Goal: Task Accomplishment & Management: Manage account settings

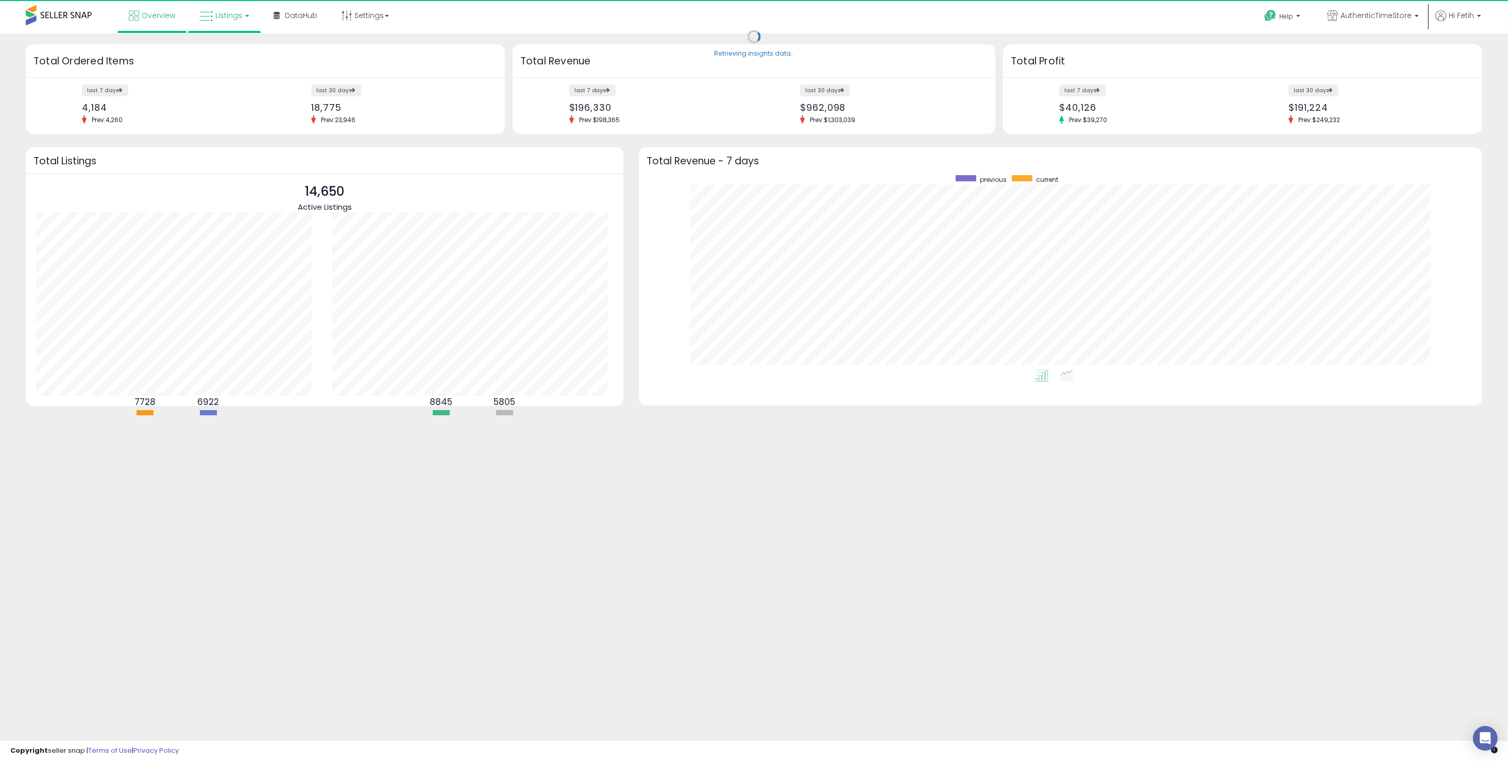
click at [225, 19] on span "Listings" at bounding box center [228, 15] width 27 height 10
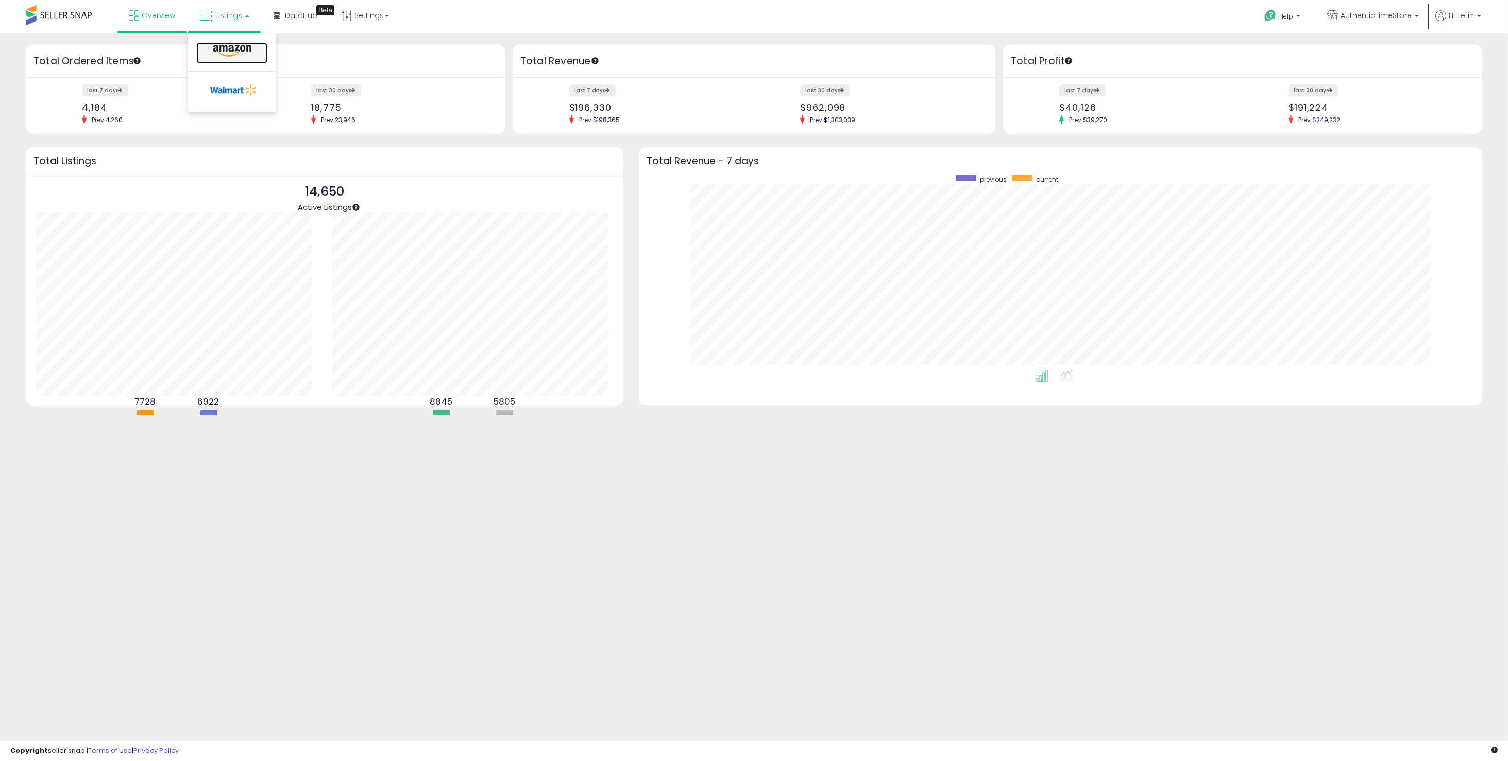
click at [247, 49] on icon at bounding box center [232, 50] width 45 height 13
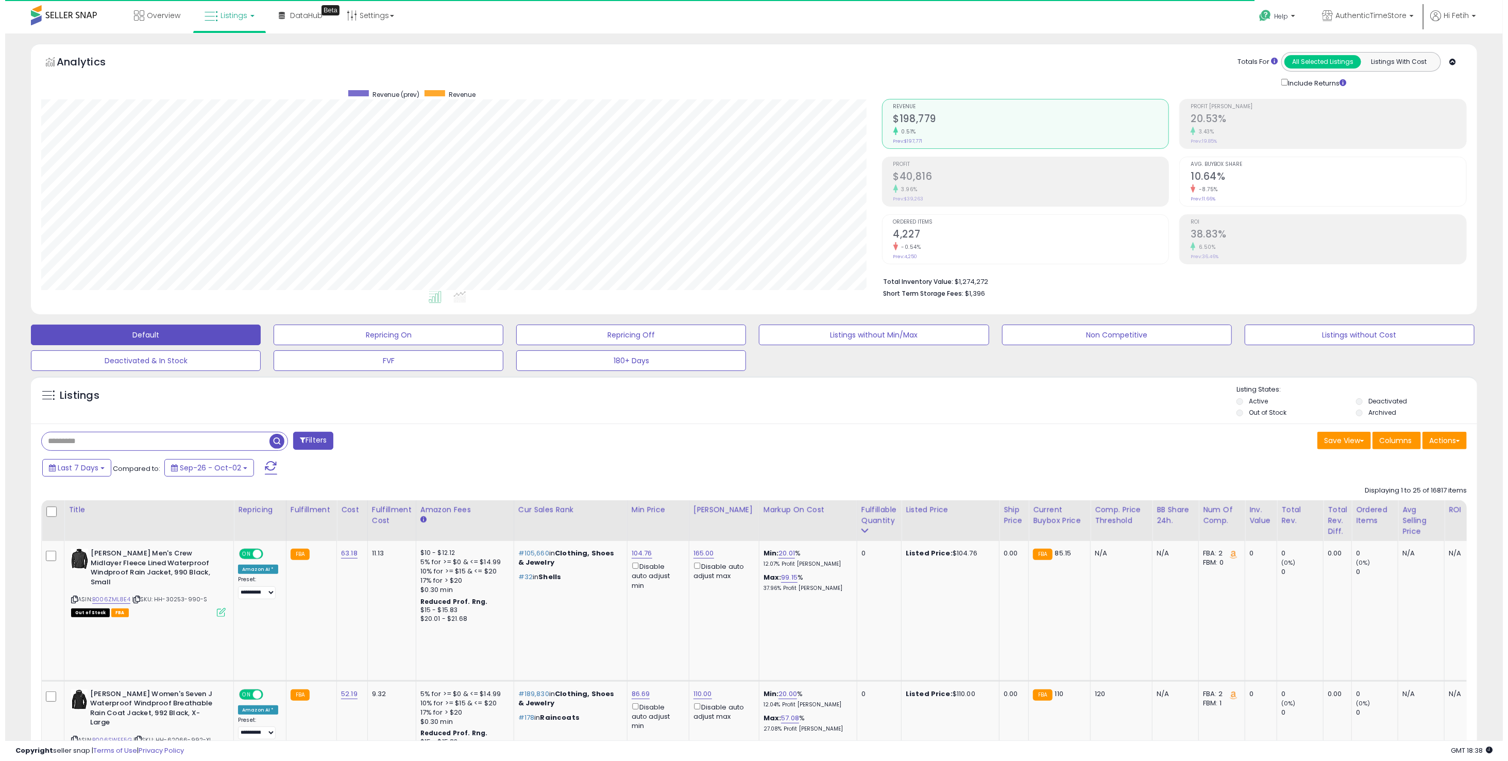
scroll to position [211, 841]
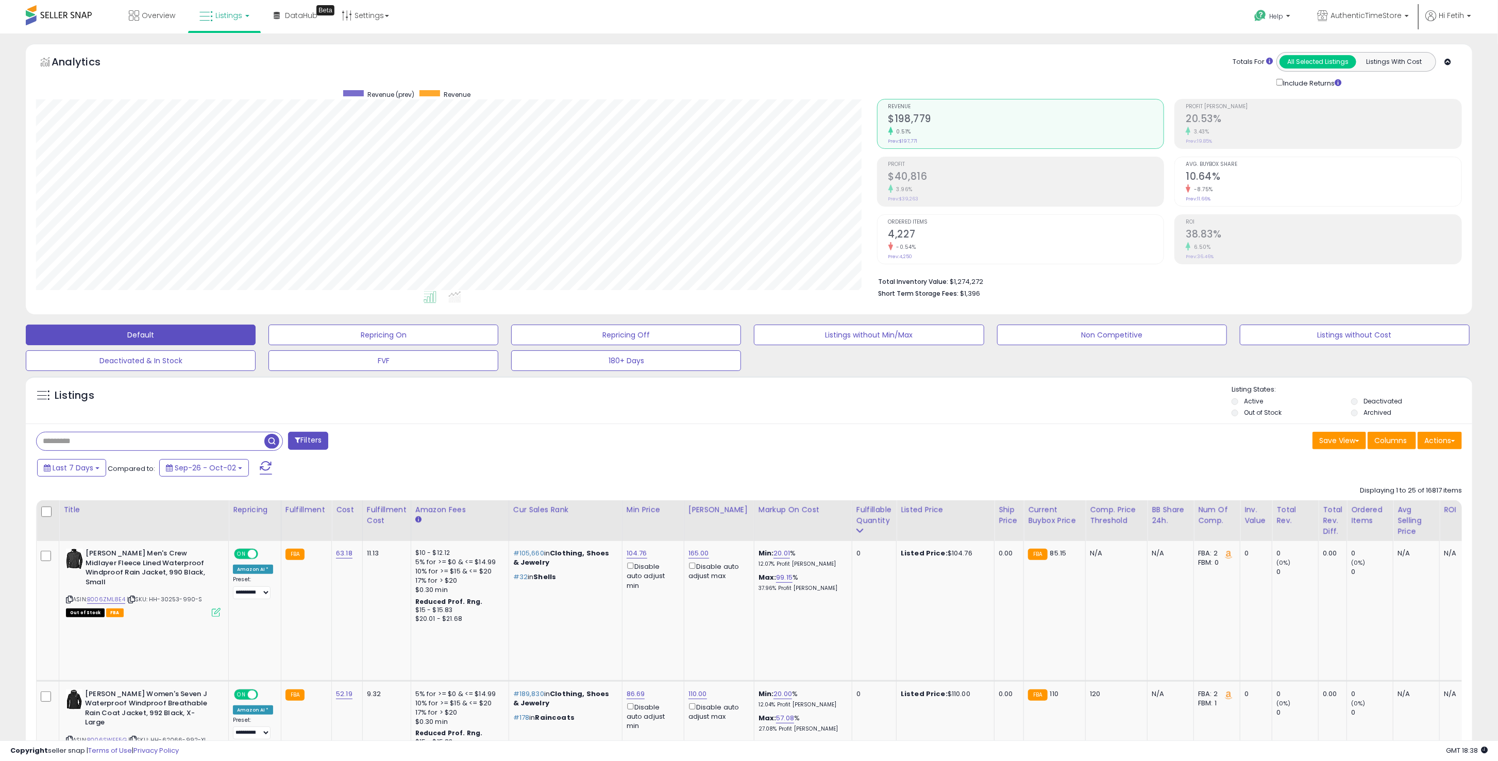
click at [240, 441] on input "text" at bounding box center [151, 441] width 228 height 18
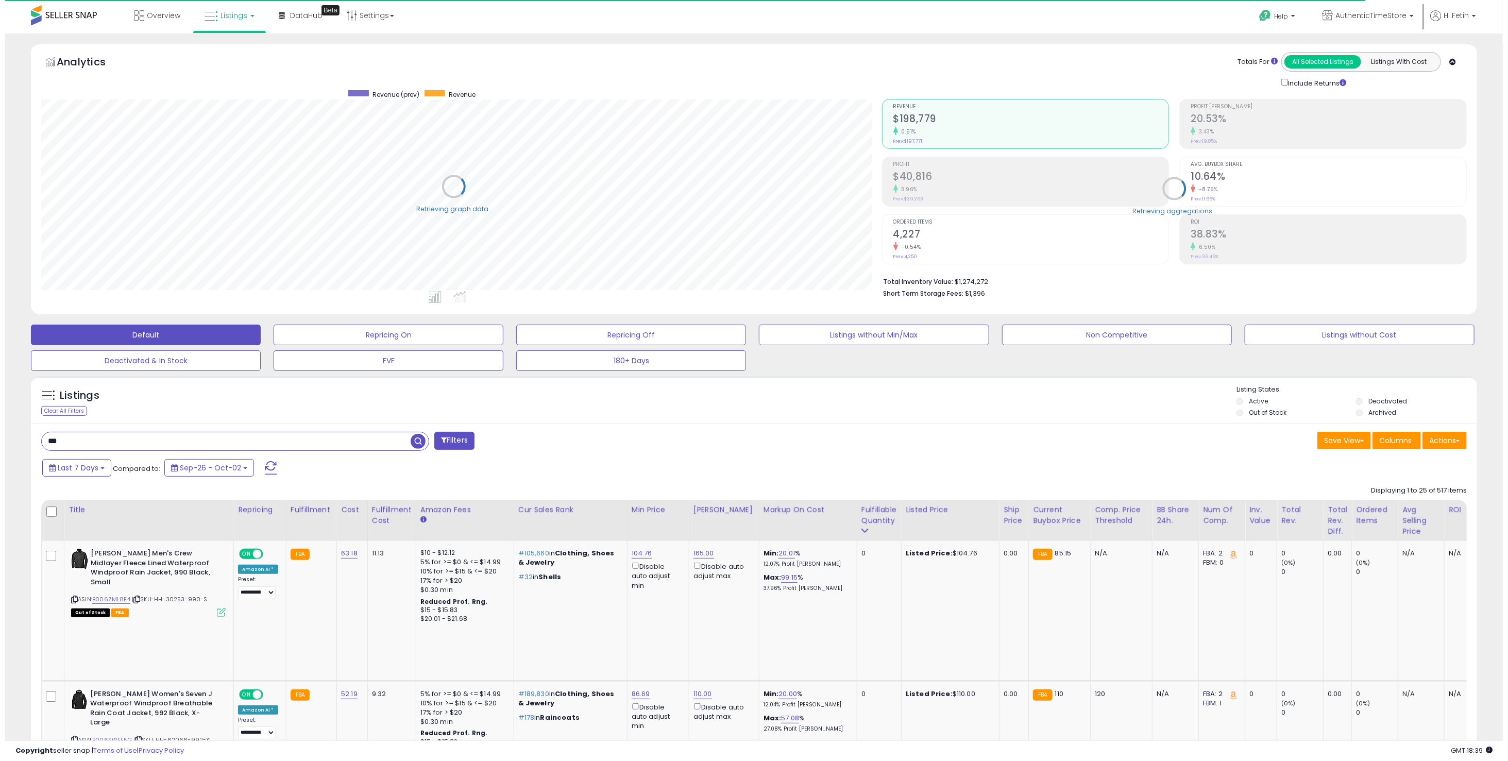
scroll to position [514933, 514304]
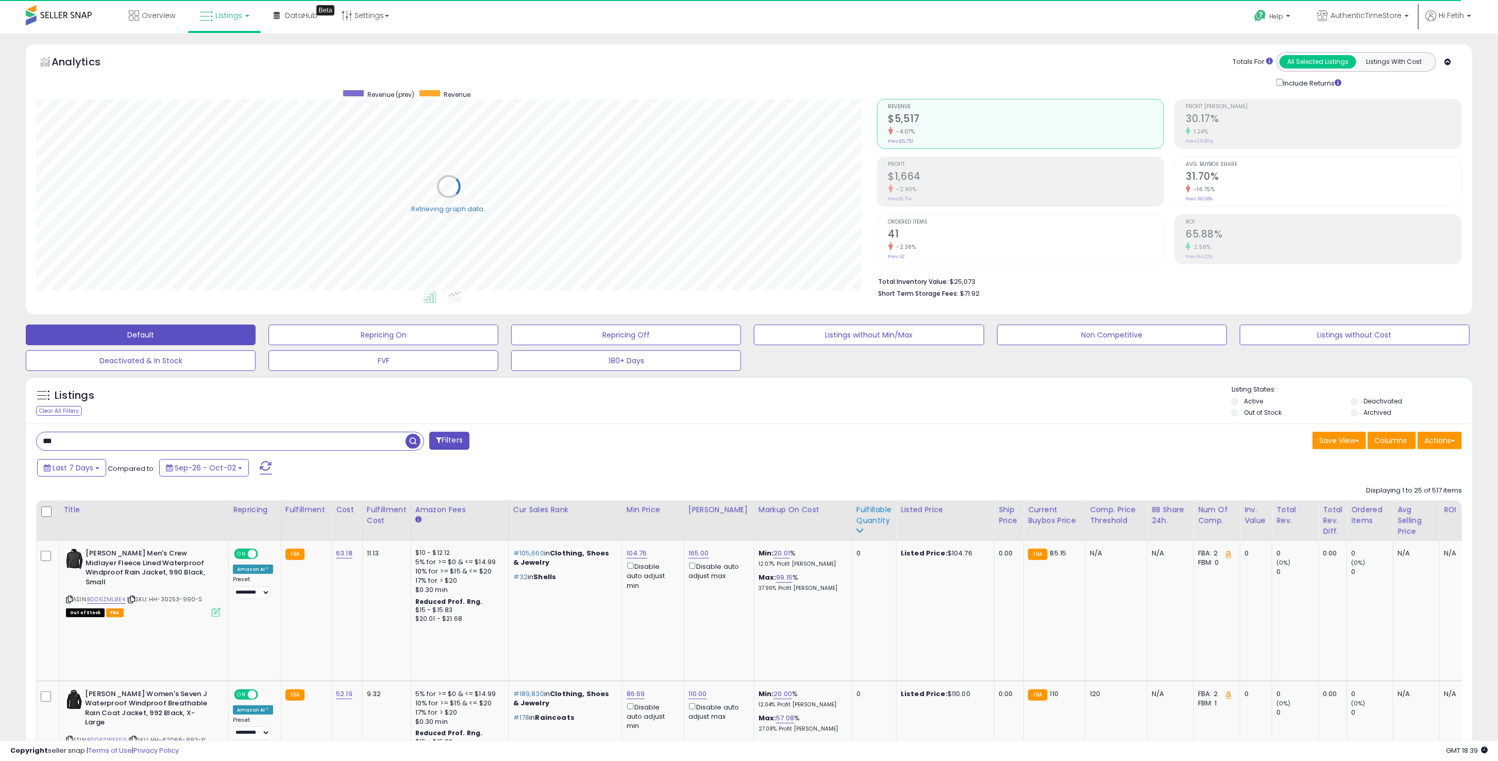
click at [856, 522] on div "Fulfillable Quantity" at bounding box center [874, 515] width 36 height 22
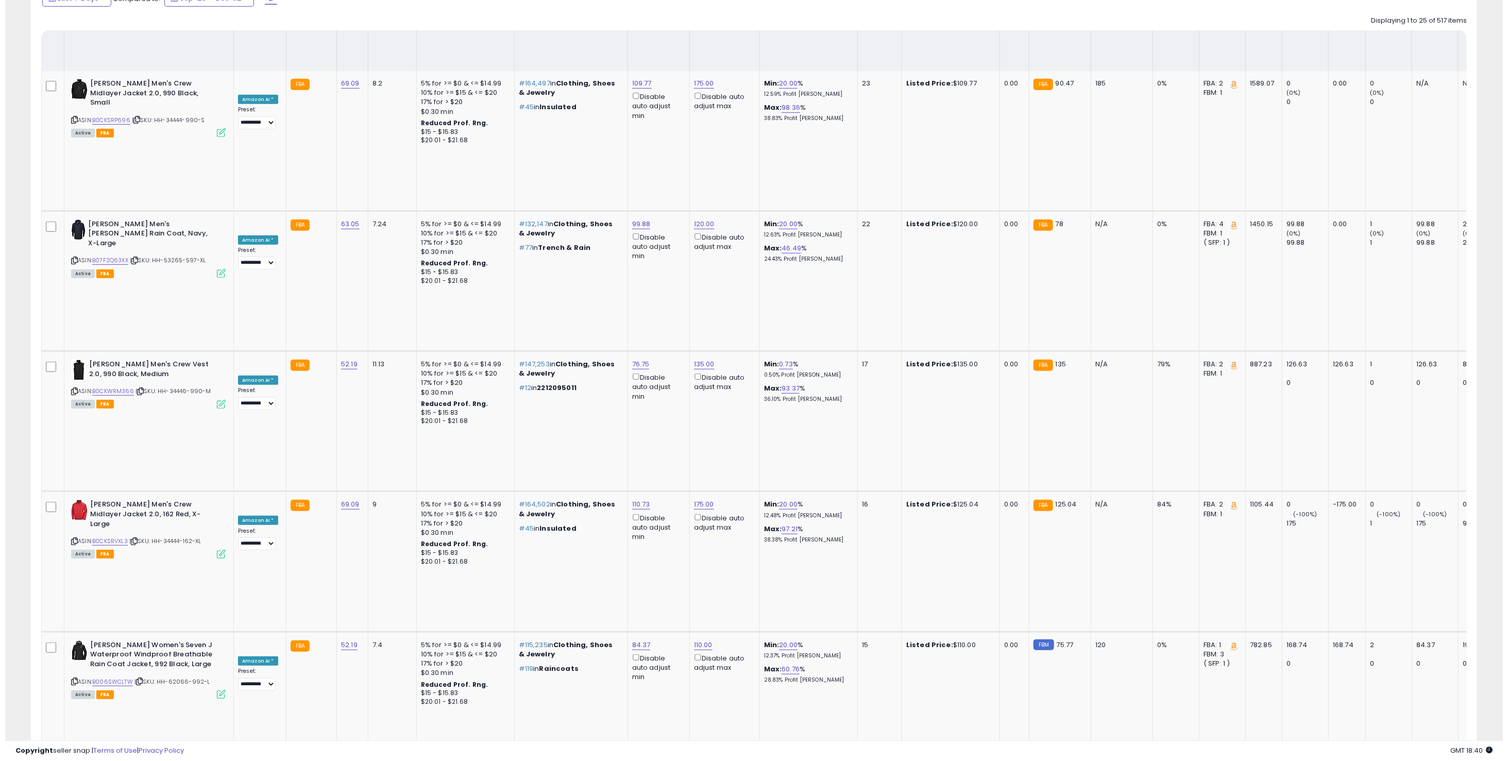
scroll to position [0, 0]
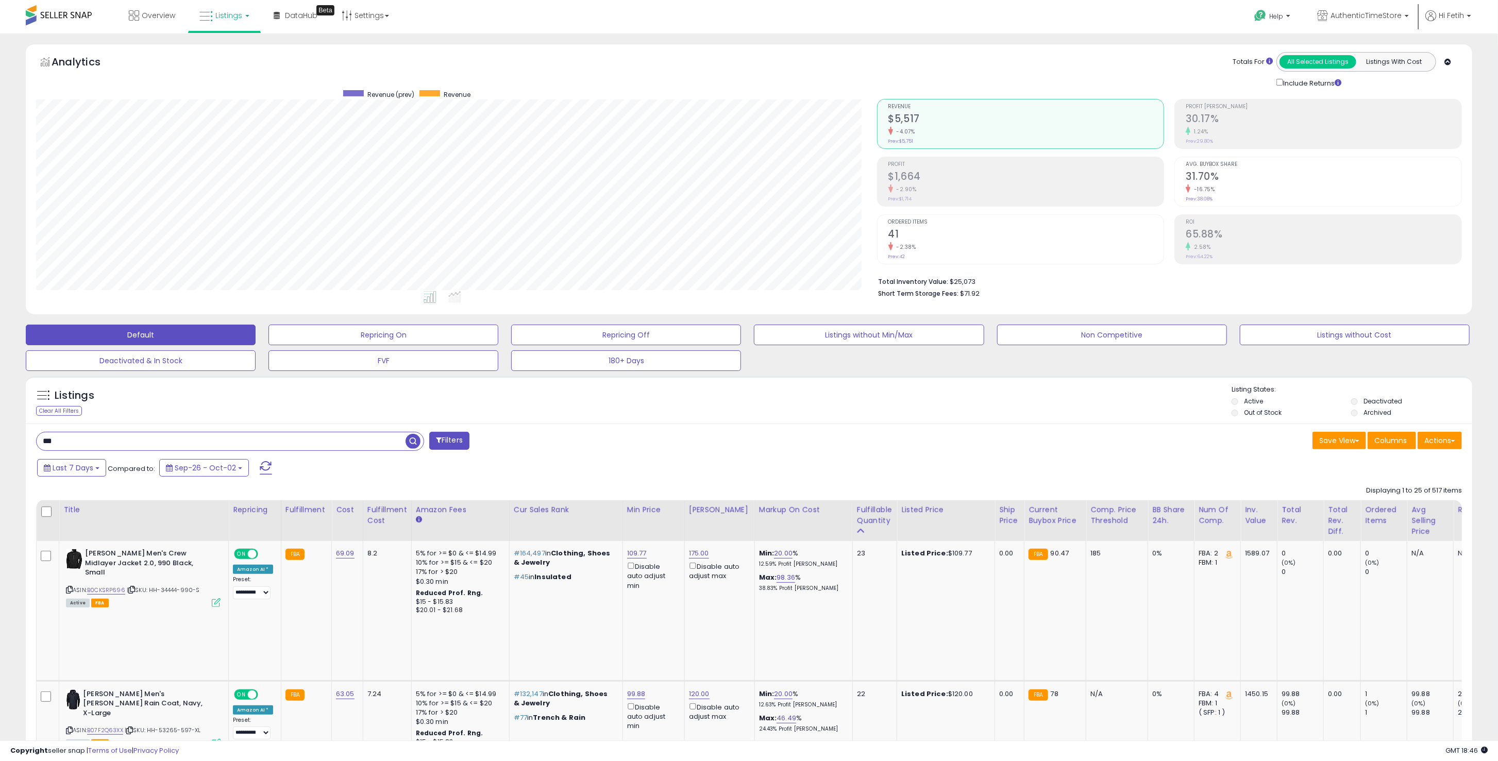
click at [225, 448] on input "***" at bounding box center [221, 441] width 369 height 18
click at [224, 448] on input "***" at bounding box center [221, 441] width 369 height 18
type input "****"
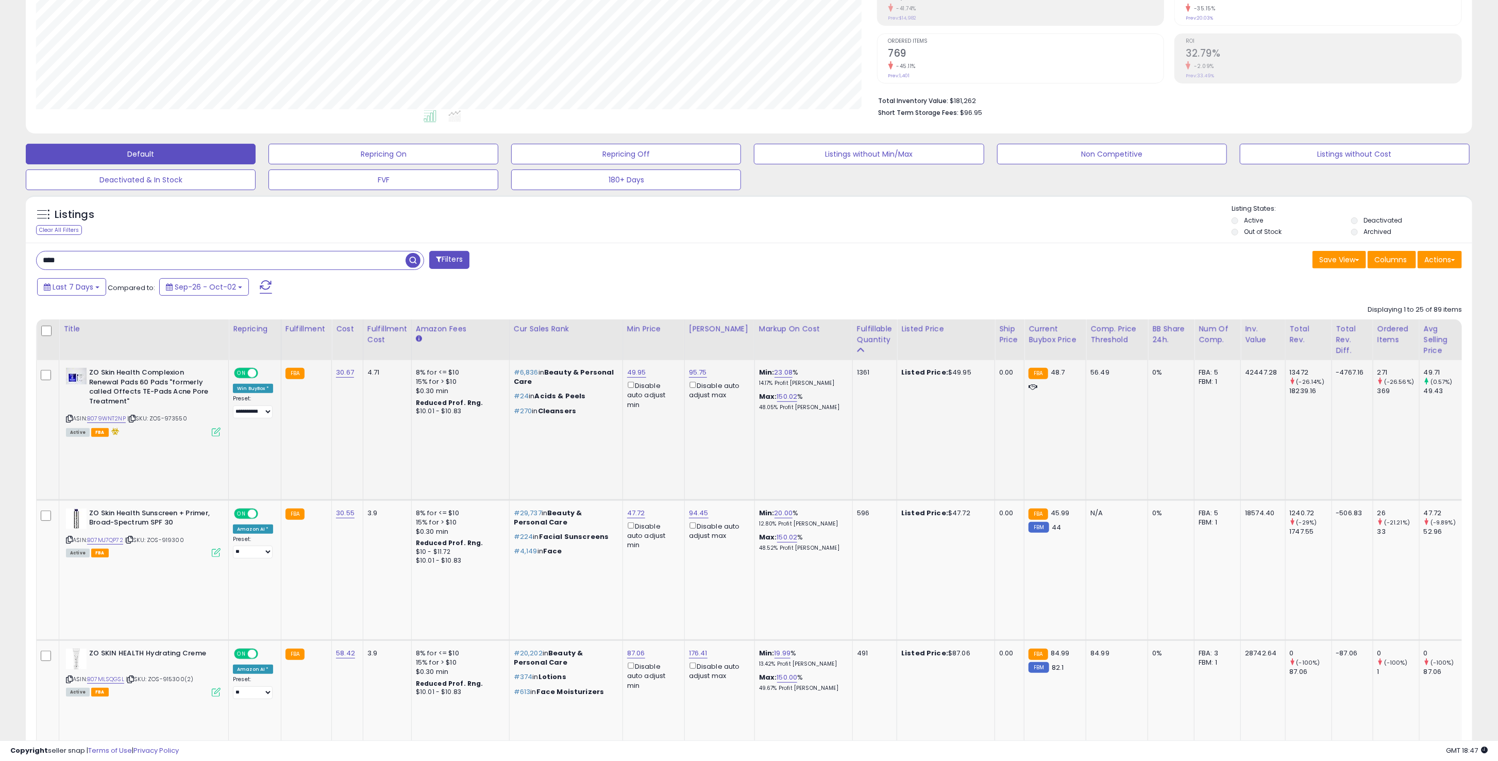
scroll to position [206, 0]
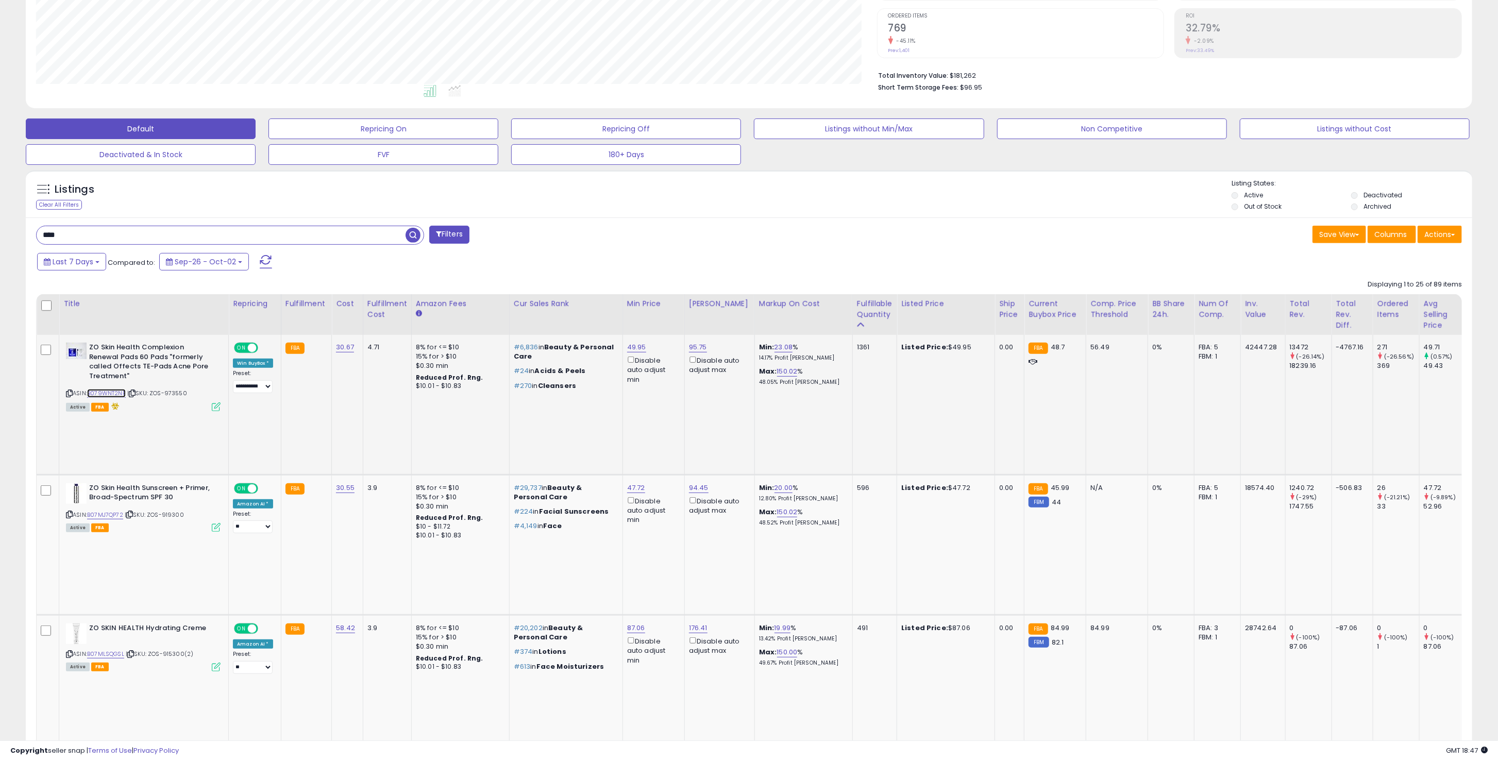
click at [113, 395] on link "B079WNT2NP" at bounding box center [106, 393] width 39 height 9
click at [778, 341] on td "Min: 23.08 % 14.17% Profit [PERSON_NAME]: 150.02 % 48.05% Profit [PERSON_NAME]" at bounding box center [803, 405] width 98 height 140
click at [774, 346] on link "23.08" at bounding box center [783, 347] width 19 height 10
click at [776, 343] on link "23.08" at bounding box center [783, 347] width 19 height 10
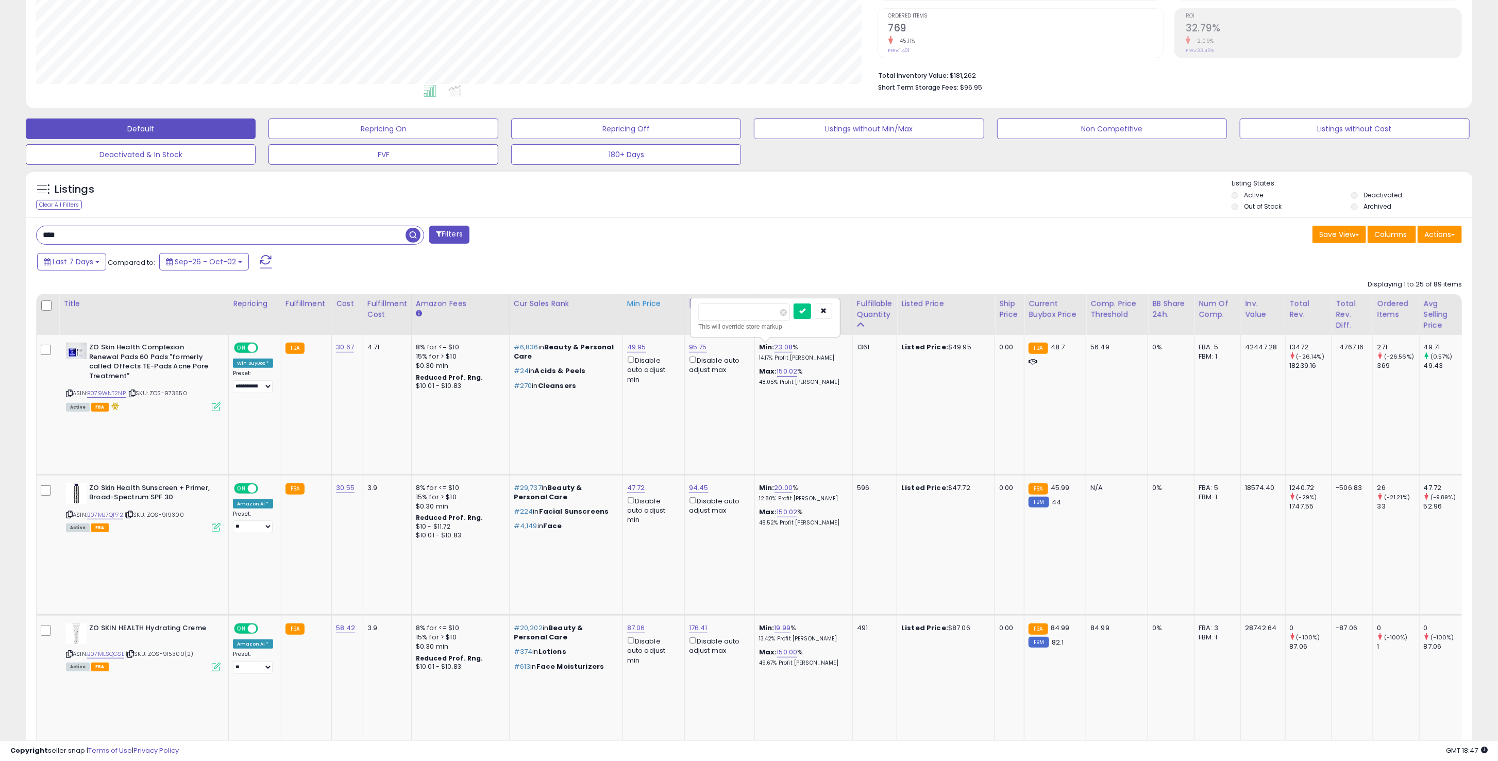
type input "**"
click button "submit" at bounding box center [802, 310] width 18 height 15
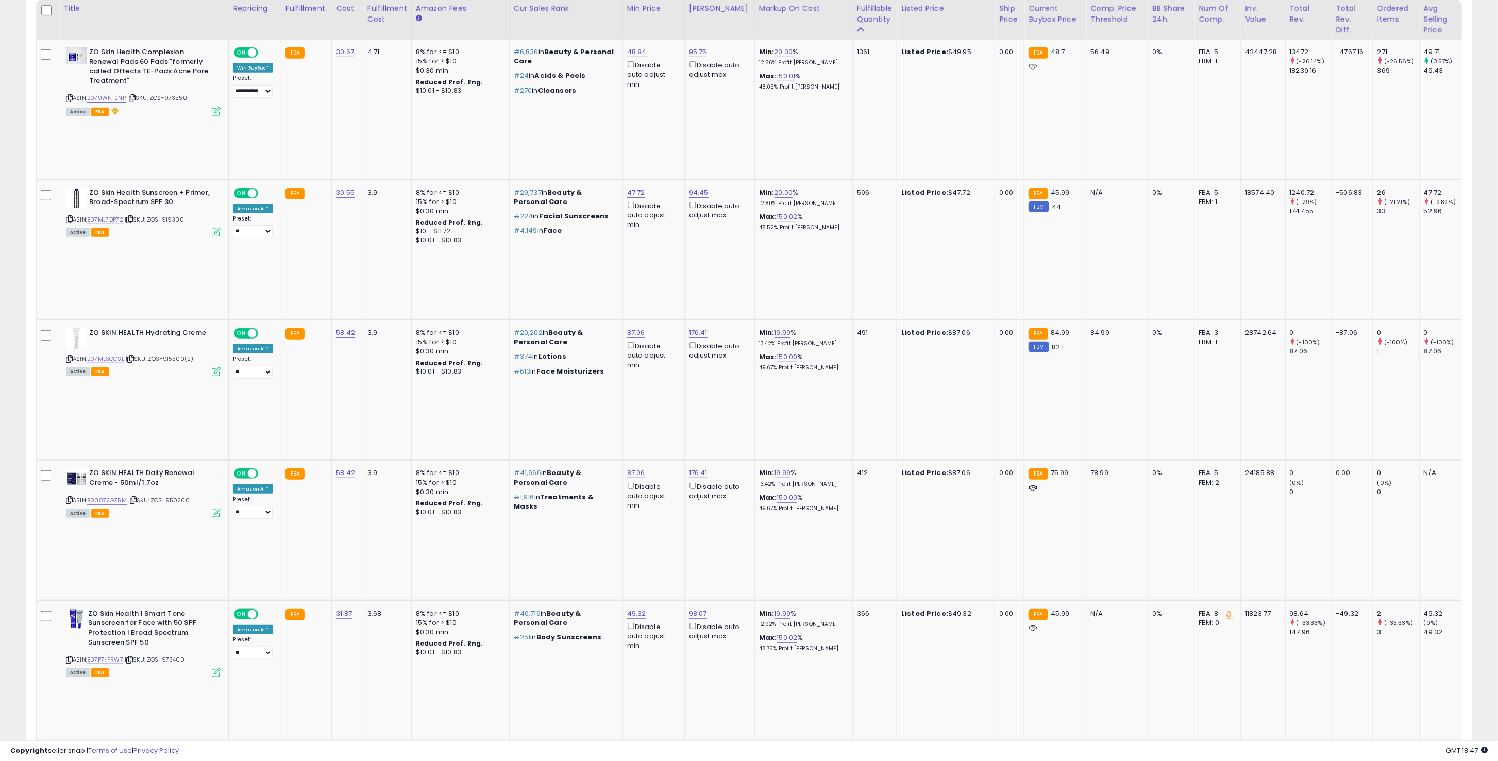
scroll to position [549, 0]
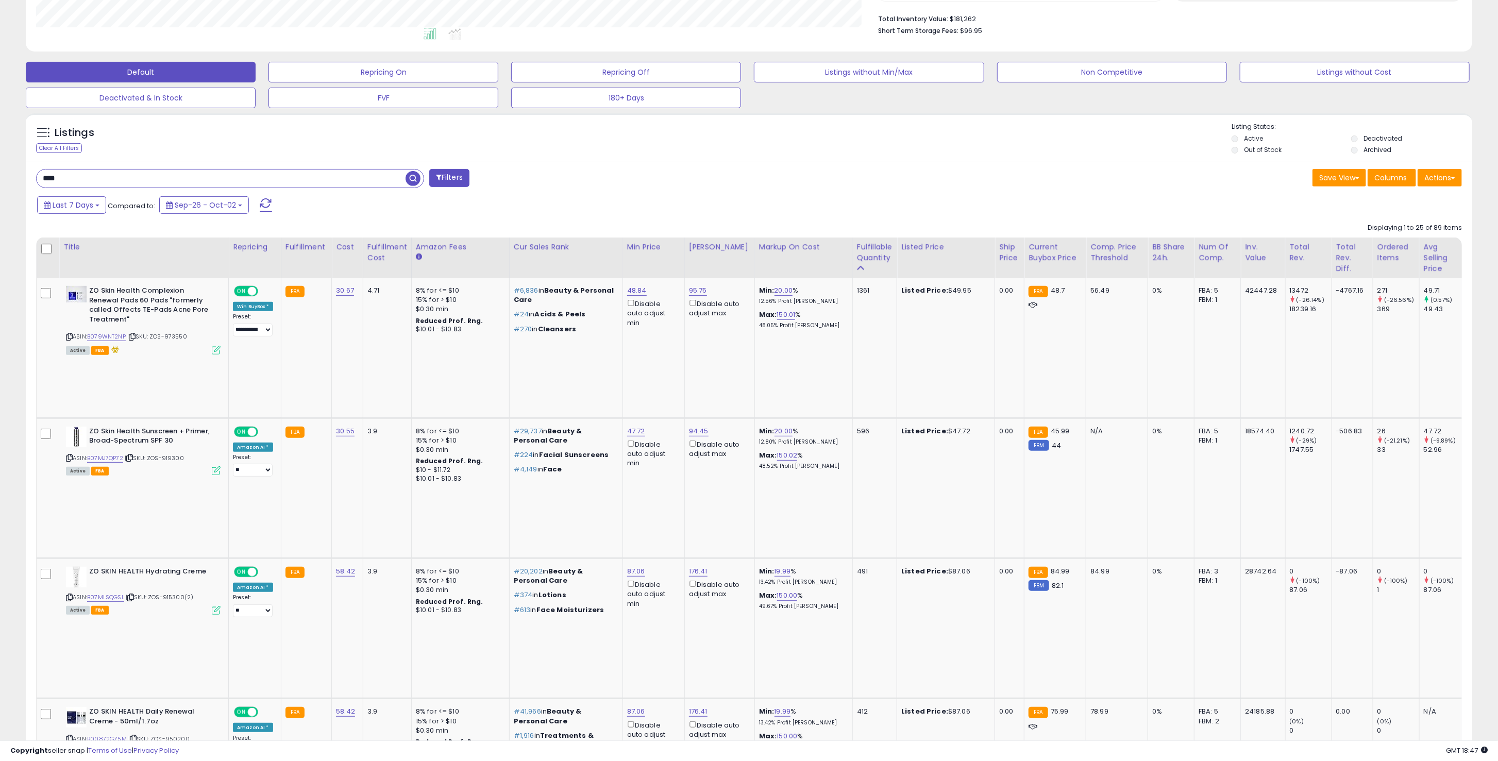
scroll to position [201, 0]
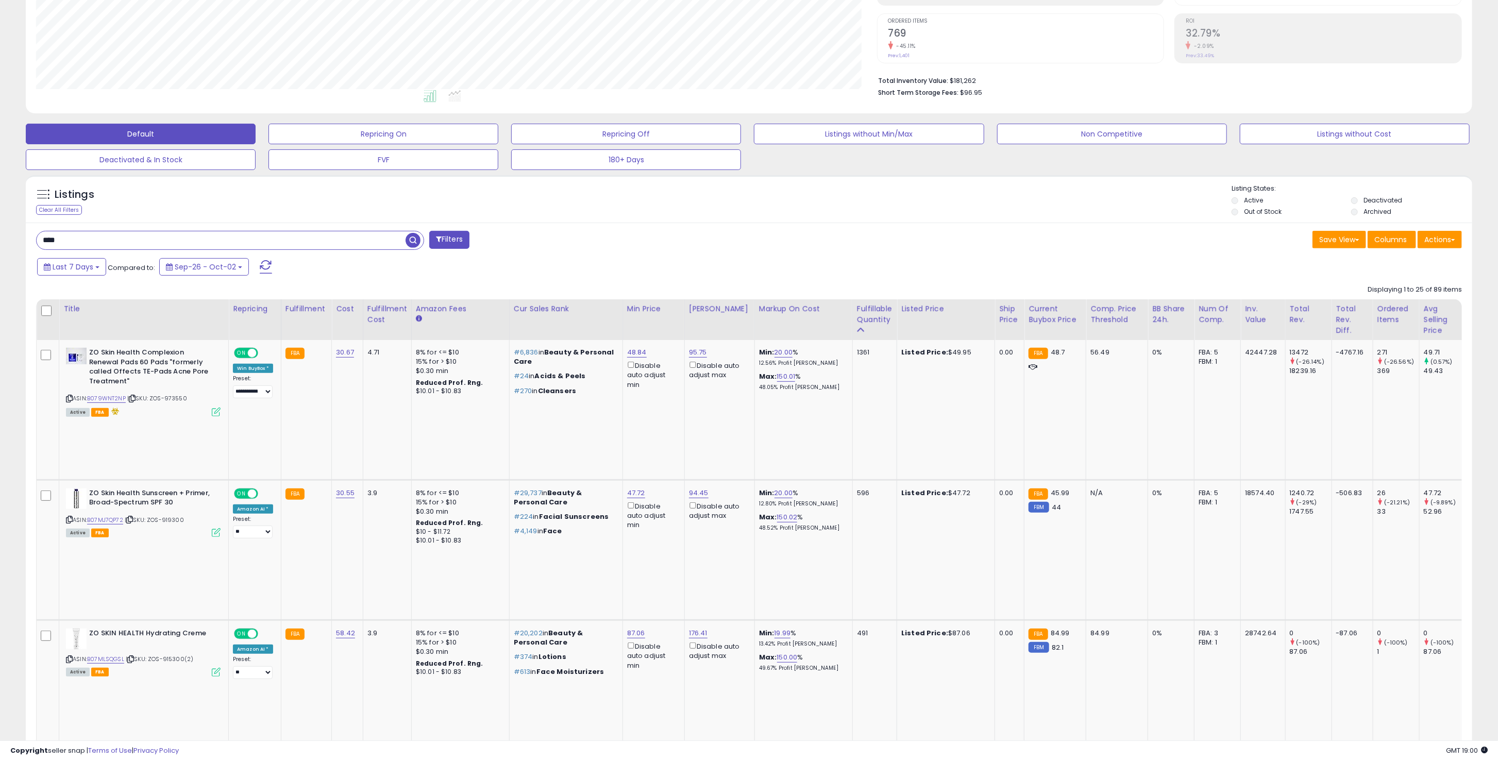
click at [956, 222] on div "Listings Clear All Filters" at bounding box center [749, 198] width 1446 height 47
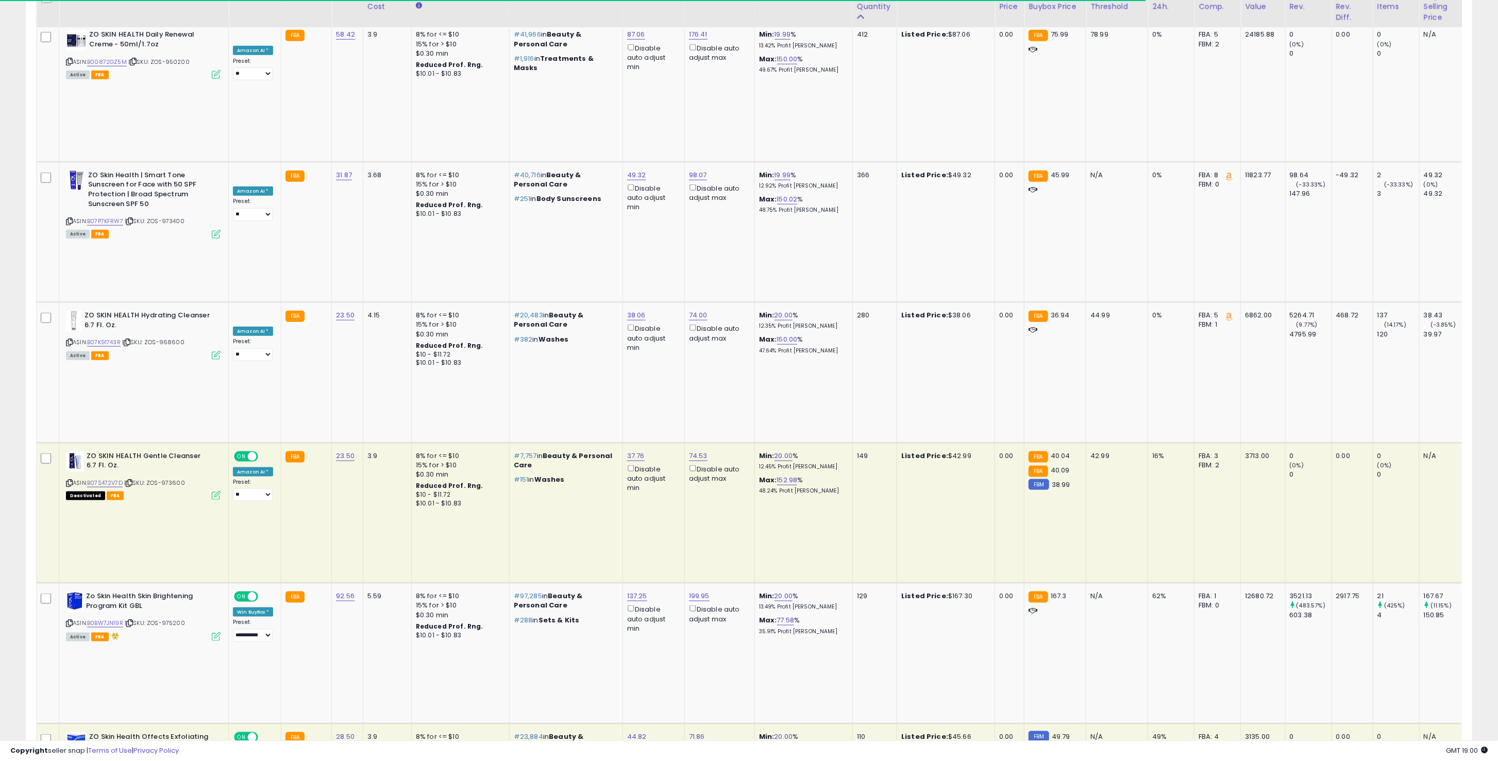
scroll to position [908, 0]
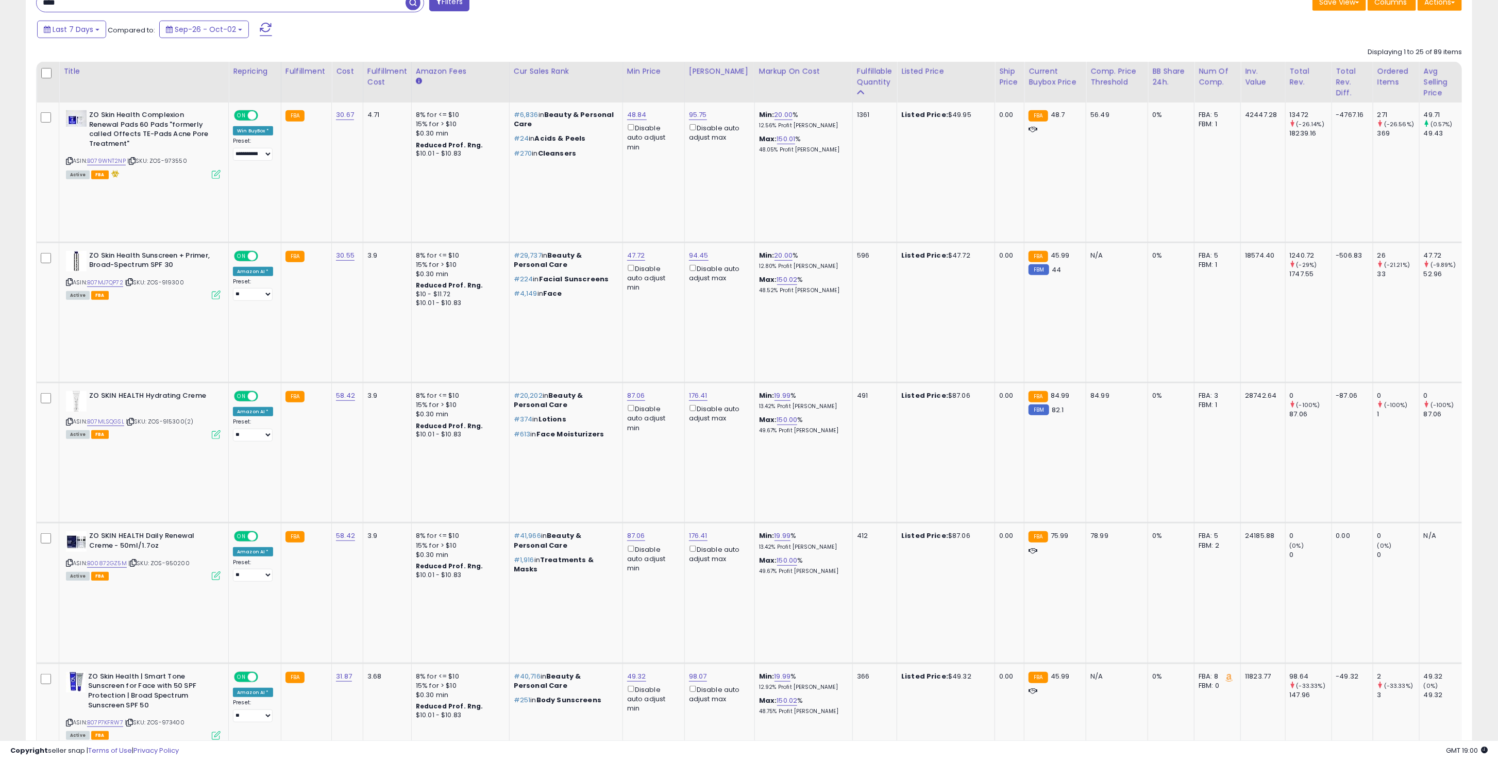
scroll to position [435, 0]
